Goal: Task Accomplishment & Management: Use online tool/utility

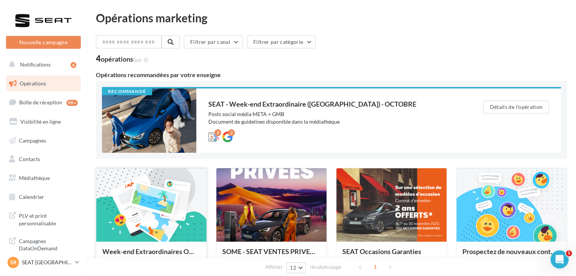
click at [169, 224] on div at bounding box center [151, 205] width 110 height 74
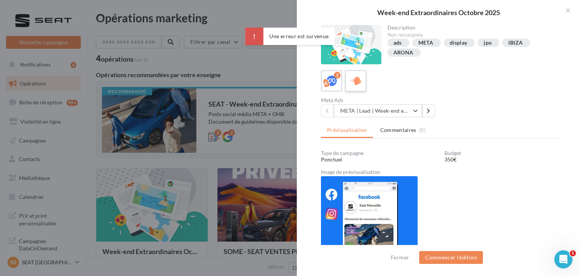
click at [352, 77] on icon at bounding box center [355, 81] width 11 height 11
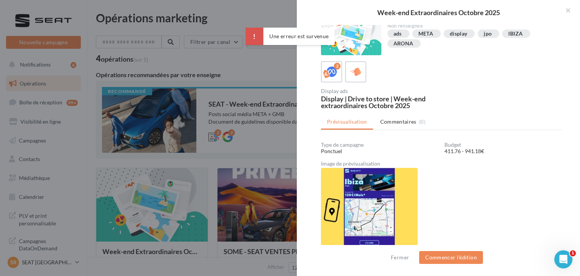
scroll to position [9, 0]
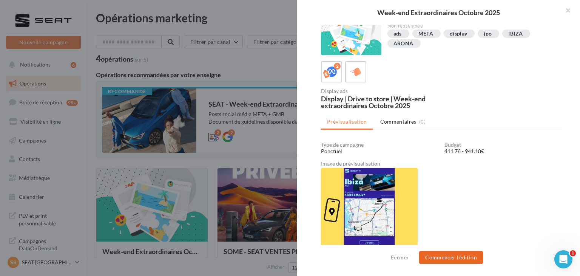
click at [458, 259] on button "Commencer l'édition" at bounding box center [451, 257] width 64 height 13
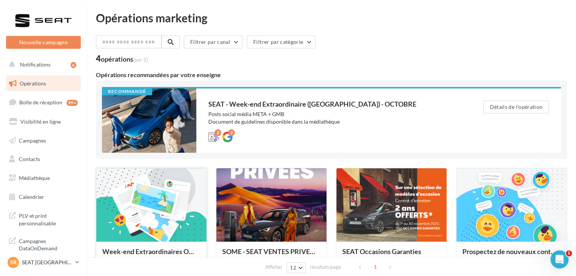
click at [188, 200] on div at bounding box center [151, 205] width 110 height 74
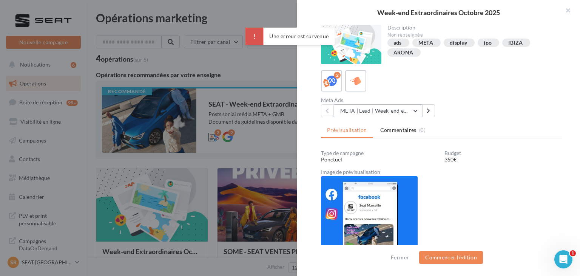
click at [371, 116] on button "META | Lead | Week-end extraordinaires Octobre 2025" at bounding box center [378, 110] width 88 height 13
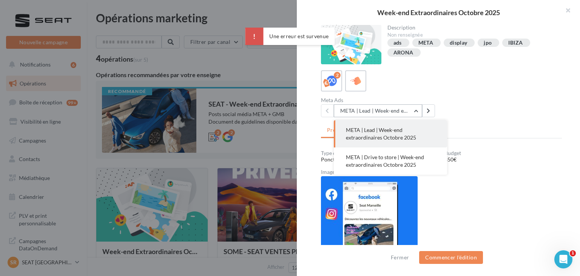
click at [370, 115] on button "META | Lead | Week-end extraordinaires Octobre 2025" at bounding box center [378, 110] width 88 height 13
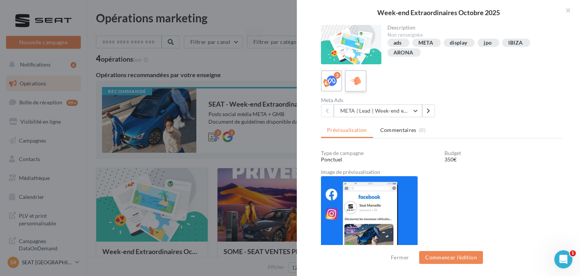
click at [359, 88] on label at bounding box center [356, 81] width 22 height 22
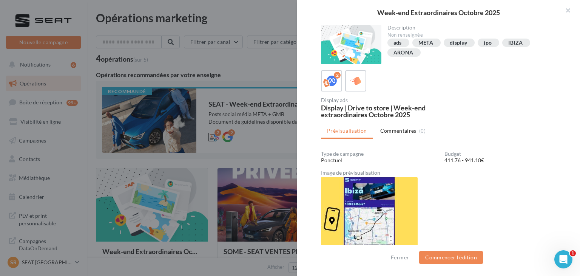
scroll to position [9, 0]
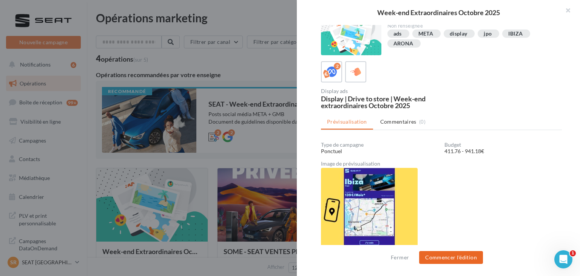
click at [455, 258] on button "Commencer l'édition" at bounding box center [451, 257] width 64 height 13
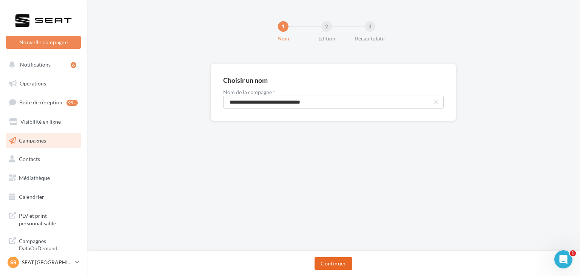
click at [330, 259] on button "Continuer" at bounding box center [333, 263] width 37 height 13
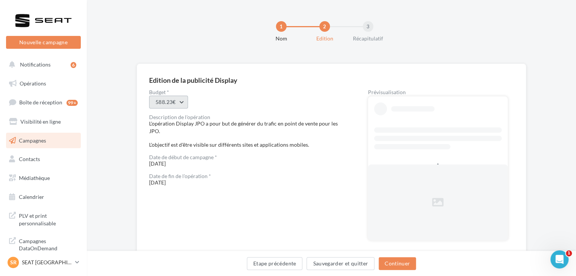
click at [178, 101] on button "588.23€" at bounding box center [168, 102] width 39 height 13
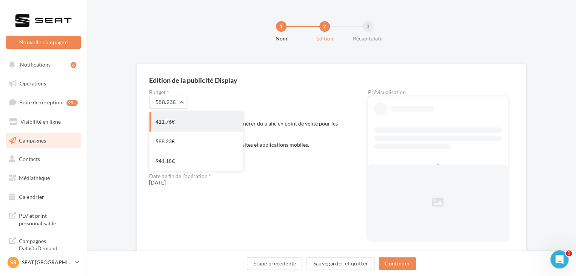
click at [174, 122] on div "411.76€" at bounding box center [197, 122] width 94 height 20
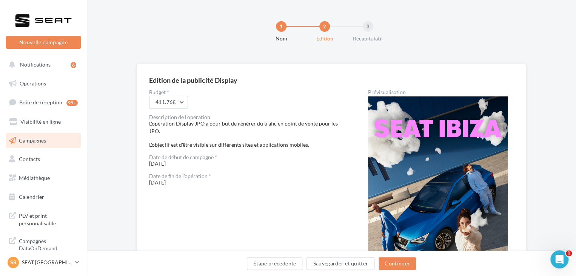
scroll to position [63, 0]
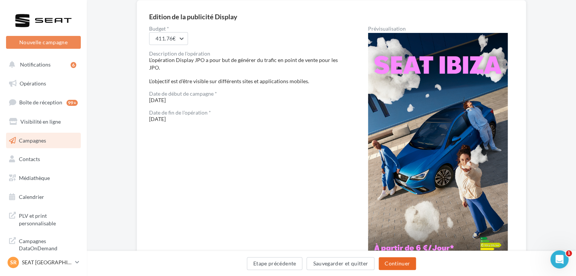
click at [407, 261] on button "Continuer" at bounding box center [397, 263] width 37 height 13
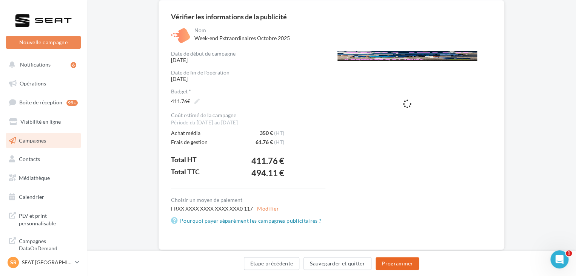
click at [394, 263] on button "Programmer" at bounding box center [398, 263] width 44 height 13
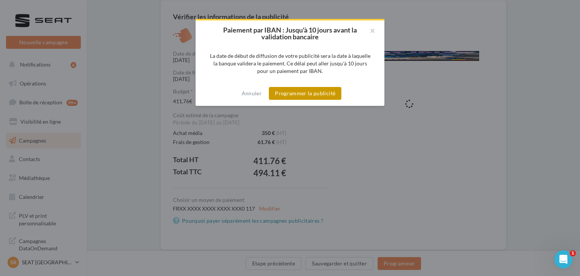
click at [318, 94] on button "Programmer la publicité" at bounding box center [305, 93] width 72 height 13
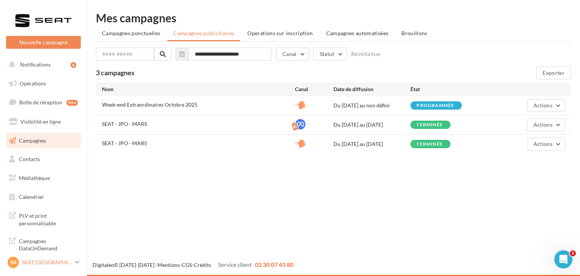
click at [64, 263] on p "SEAT [GEOGRAPHIC_DATA]" at bounding box center [47, 262] width 50 height 8
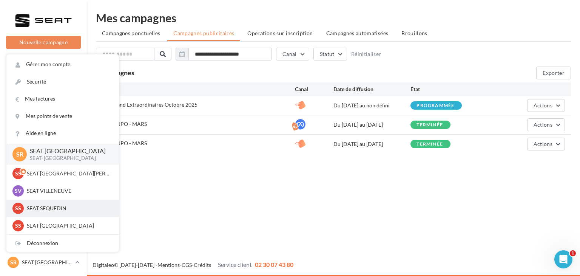
click at [71, 212] on div "SS SEAT SEQUEDIN SEAT-[GEOGRAPHIC_DATA]" at bounding box center [62, 207] width 100 height 11
